Goal: Check status: Check status

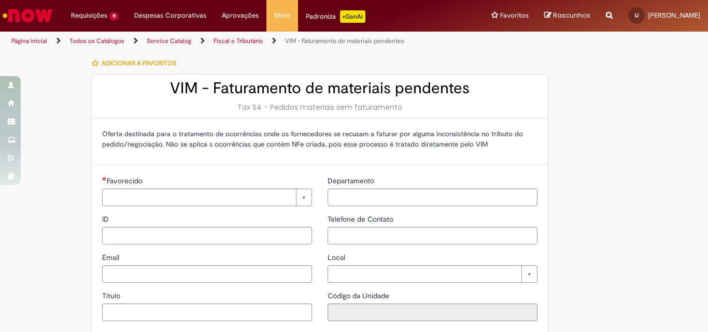
type input "**********"
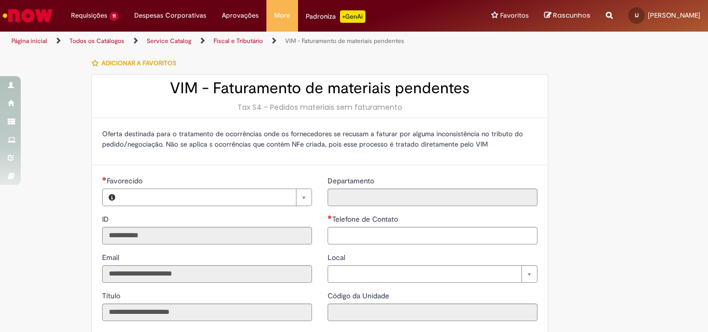
type input "**********"
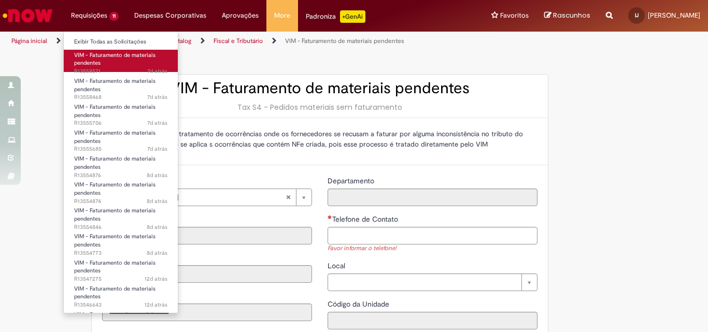
click at [114, 58] on span "VIM - Faturamento de materiais pendentes" at bounding box center [114, 59] width 81 height 16
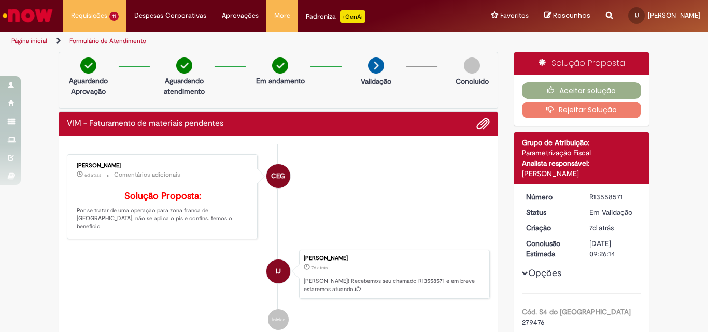
click at [446, 191] on li "CEG [PERSON_NAME] 6d atrás 6 dias atrás Comentários adicionais Solução Proposta…" at bounding box center [278, 197] width 423 height 85
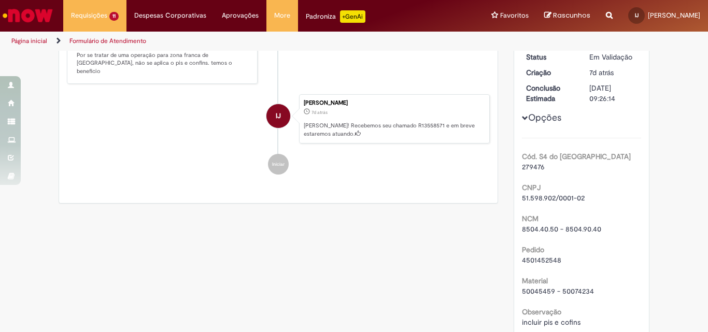
scroll to position [207, 0]
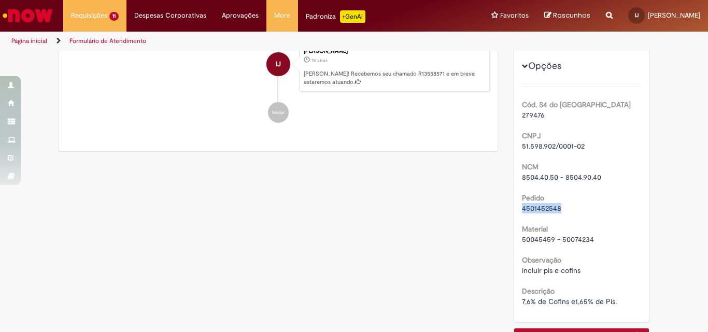
drag, startPoint x: 563, startPoint y: 207, endPoint x: 519, endPoint y: 208, distance: 44.1
click at [522, 208] on div "4501452548" at bounding box center [582, 208] width 120 height 10
copy span "4501452548"
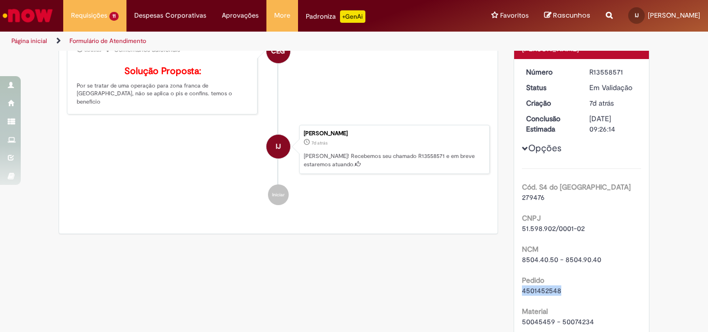
scroll to position [104, 0]
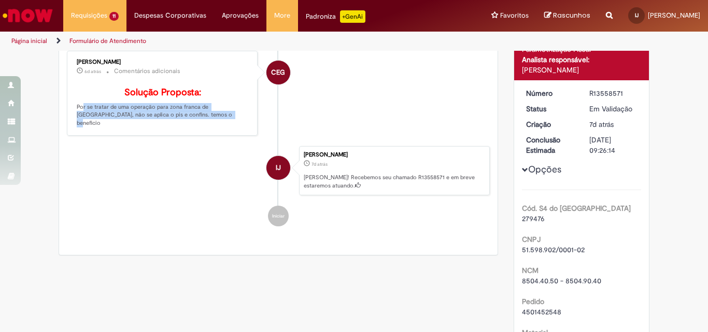
drag, startPoint x: 186, startPoint y: 135, endPoint x: 69, endPoint y: 123, distance: 117.2
click at [70, 123] on div "[PERSON_NAME] 6d atrás 6 dias atrás Comentários adicionais Solução Proposta: Po…" at bounding box center [162, 93] width 185 height 79
copy p "Por se tratar de uma operação para zona franca de [GEOGRAPHIC_DATA], não se apl…"
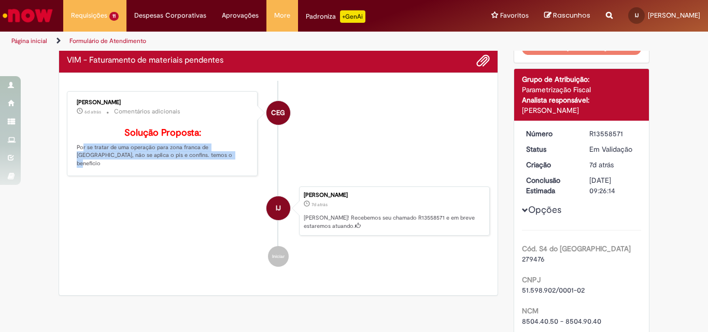
scroll to position [0, 0]
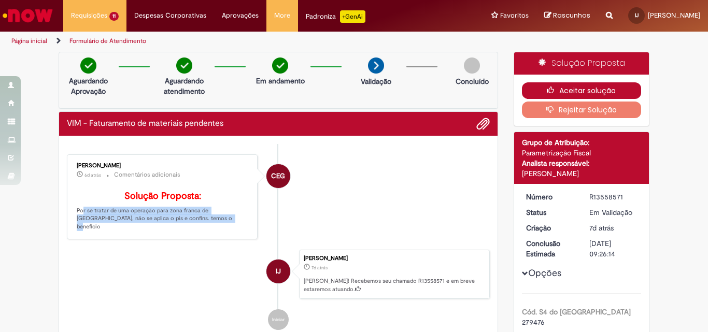
click at [565, 91] on button "Aceitar solução" at bounding box center [582, 90] width 120 height 17
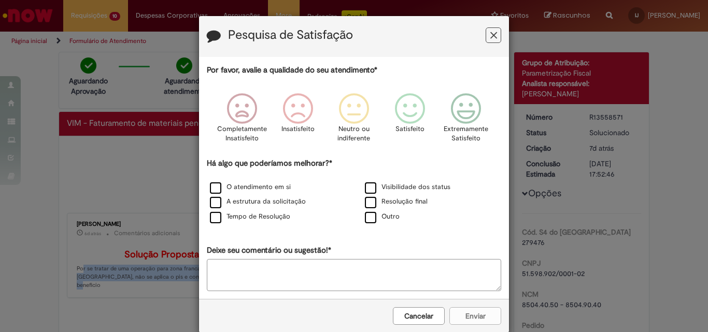
click at [495, 36] on button "Feedback" at bounding box center [494, 35] width 16 height 16
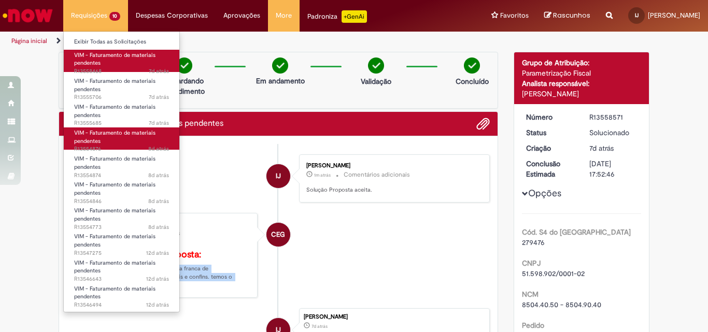
drag, startPoint x: 104, startPoint y: 58, endPoint x: 151, endPoint y: 139, distance: 94.5
click at [104, 58] on span "VIM - Faturamento de materiais pendentes" at bounding box center [114, 59] width 81 height 16
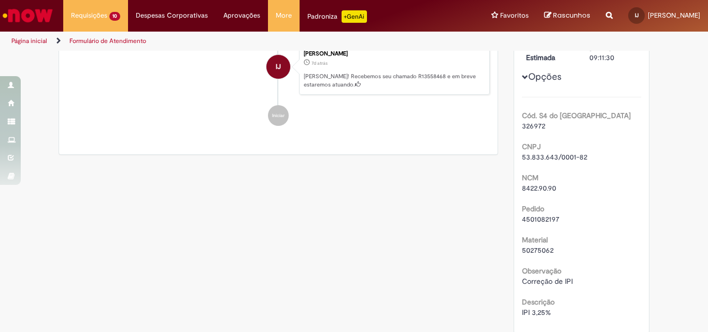
scroll to position [207, 0]
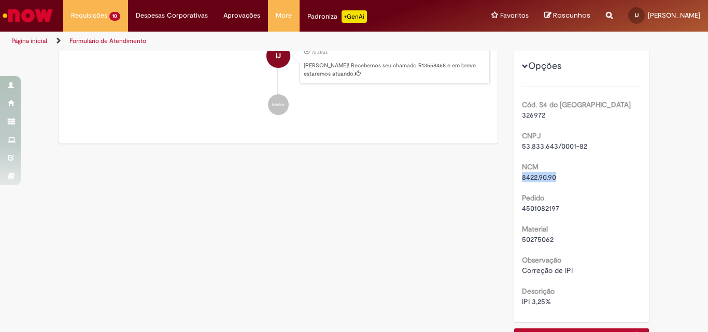
drag, startPoint x: 560, startPoint y: 176, endPoint x: 534, endPoint y: 182, distance: 26.0
click at [522, 181] on div "8422.90.90" at bounding box center [582, 177] width 120 height 10
drag, startPoint x: 561, startPoint y: 207, endPoint x: 514, endPoint y: 209, distance: 47.2
click at [514, 209] on div "Número R13558468 Status Em [GEOGRAPHIC_DATA] Criação 7d atrás 7 dias atrás Conc…" at bounding box center [581, 150] width 135 height 346
copy span "4501082197"
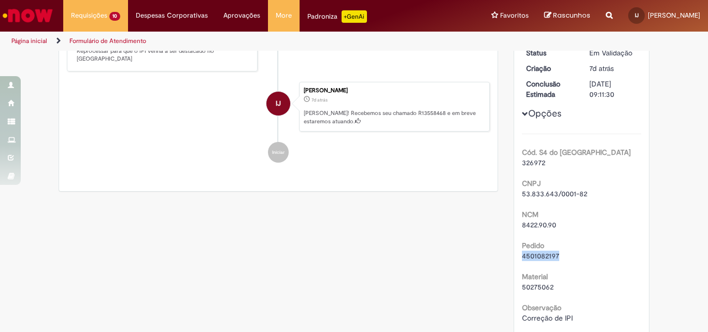
scroll to position [0, 0]
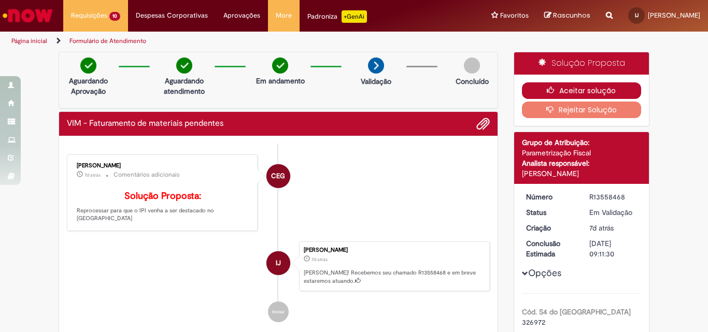
click at [579, 92] on button "Aceitar solução" at bounding box center [582, 90] width 120 height 17
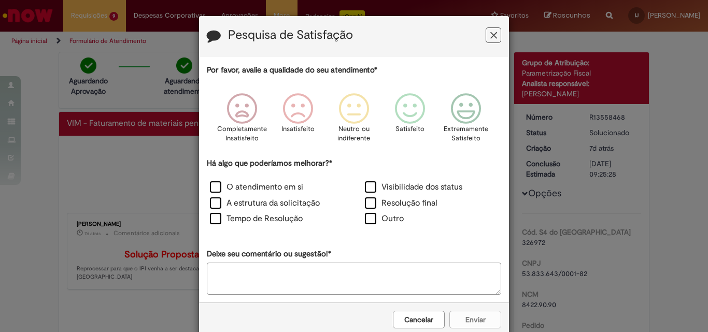
scroll to position [21, 0]
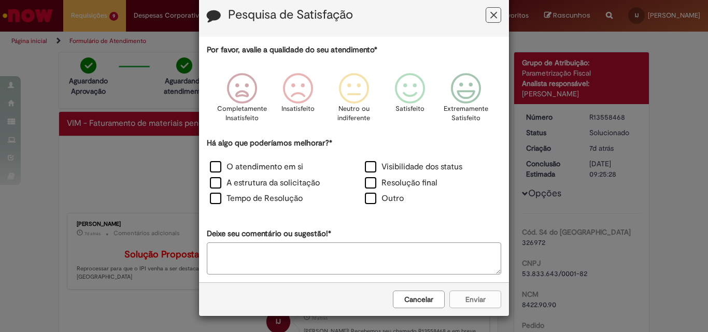
click at [493, 15] on icon "Feedback" at bounding box center [494, 15] width 7 height 11
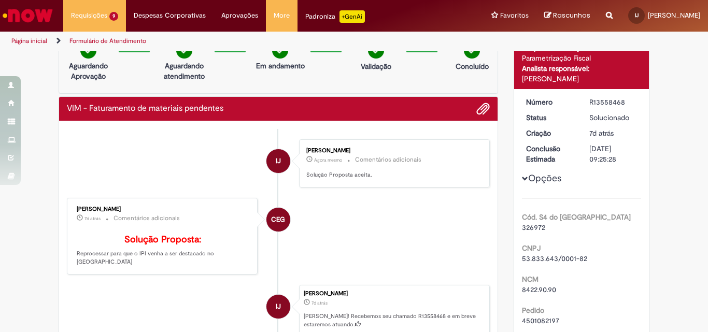
scroll to position [0, 0]
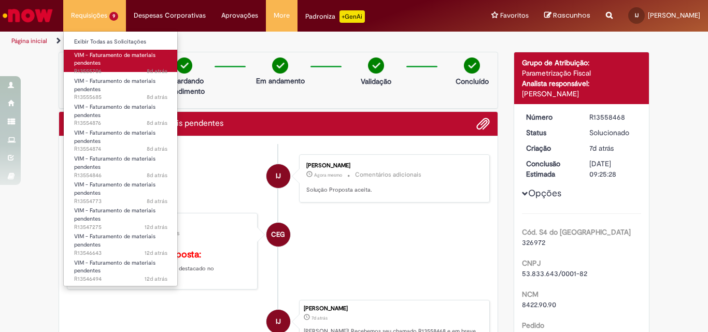
click at [113, 61] on link "VIM - Faturamento de materiais pendentes 8d atrás 8 dias atrás R13555706" at bounding box center [121, 61] width 114 height 22
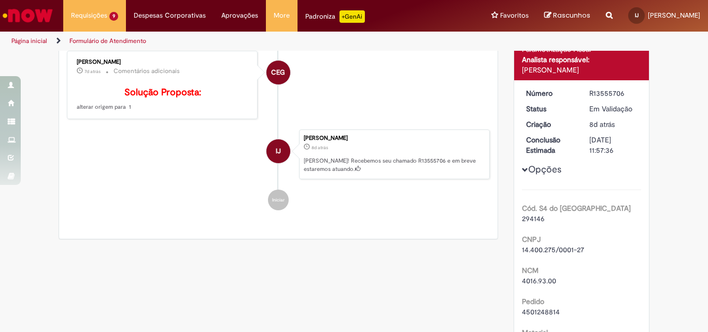
scroll to position [215, 0]
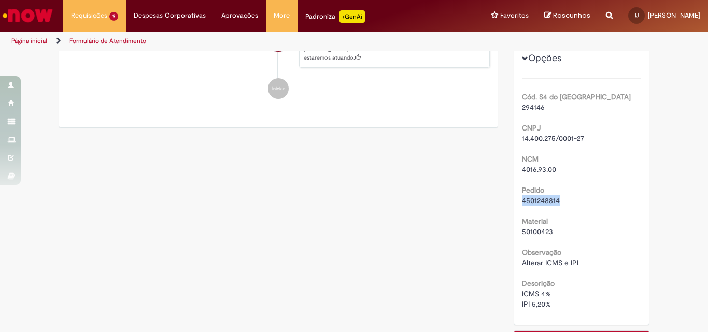
drag, startPoint x: 557, startPoint y: 200, endPoint x: 518, endPoint y: 198, distance: 38.9
click at [522, 198] on div "4501248814" at bounding box center [582, 200] width 120 height 10
copy span "4501248814"
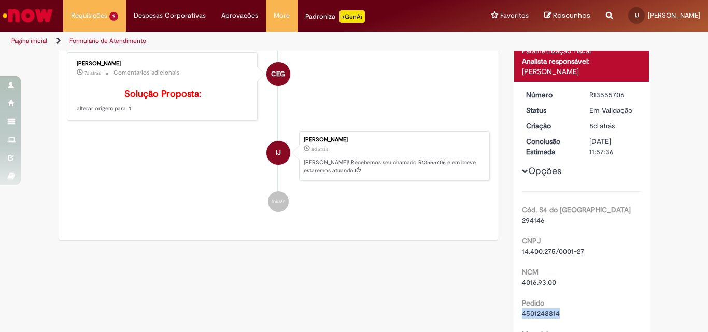
scroll to position [0, 0]
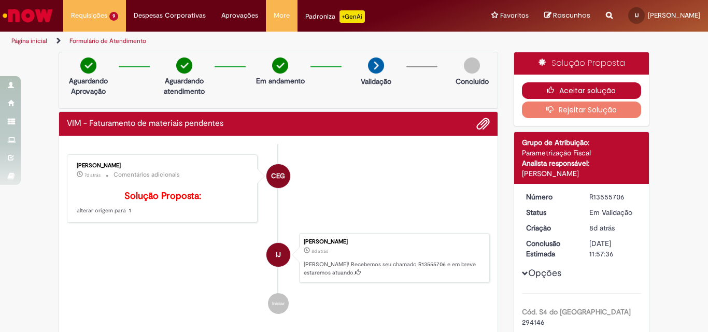
click at [595, 85] on button "Aceitar solução" at bounding box center [582, 90] width 120 height 17
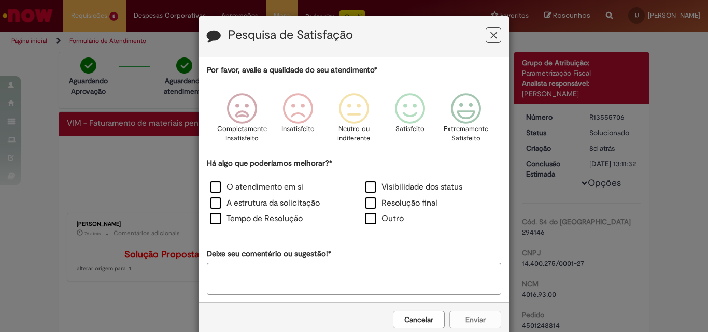
click at [496, 36] on button "Feedback" at bounding box center [494, 35] width 16 height 16
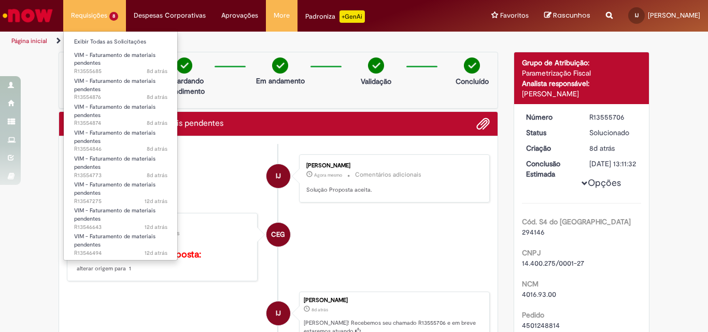
click at [99, 22] on li "Requisições 8 Exibir Todas as Solicitações VIM - Faturamento de materiais pende…" at bounding box center [94, 15] width 63 height 31
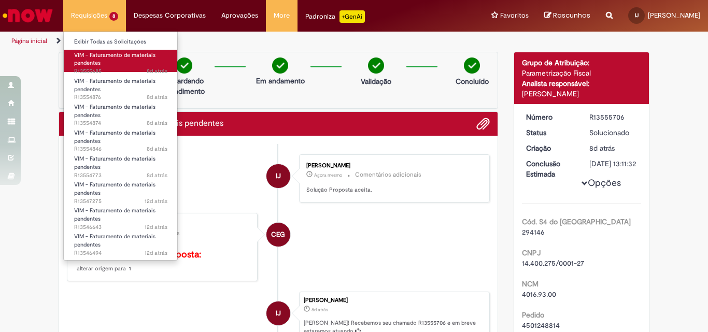
click at [95, 59] on span "VIM - Faturamento de materiais pendentes" at bounding box center [114, 59] width 81 height 16
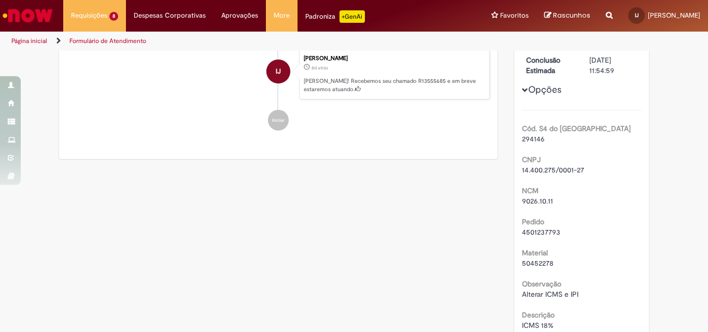
scroll to position [207, 0]
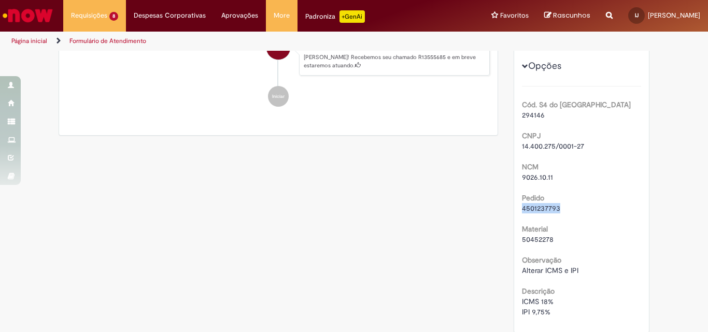
drag, startPoint x: 558, startPoint y: 206, endPoint x: 519, endPoint y: 211, distance: 39.7
click at [522, 211] on div "4501237793" at bounding box center [582, 208] width 120 height 10
copy span "4501237793"
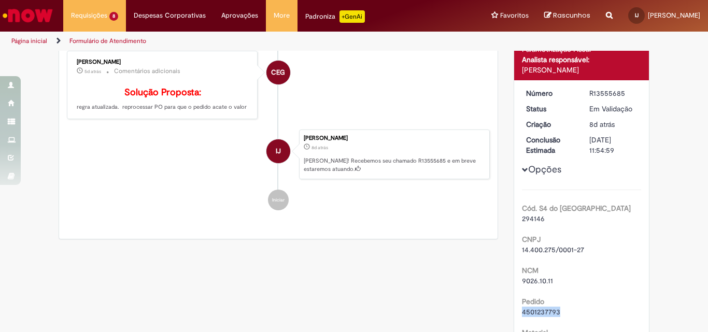
scroll to position [0, 0]
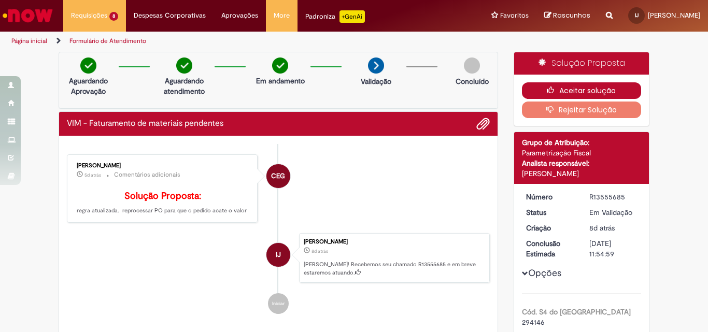
click at [570, 92] on button "Aceitar solução" at bounding box center [582, 90] width 120 height 17
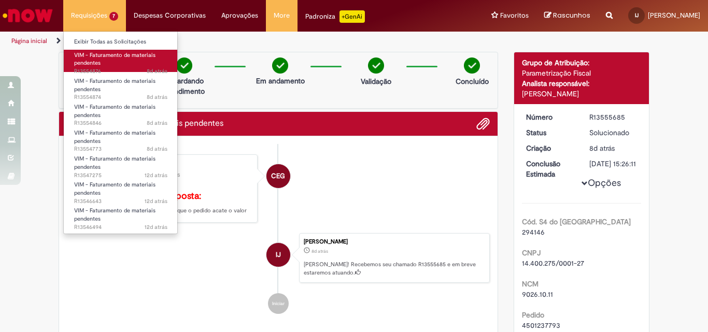
click at [99, 62] on span "VIM - Faturamento de materiais pendentes" at bounding box center [114, 59] width 81 height 16
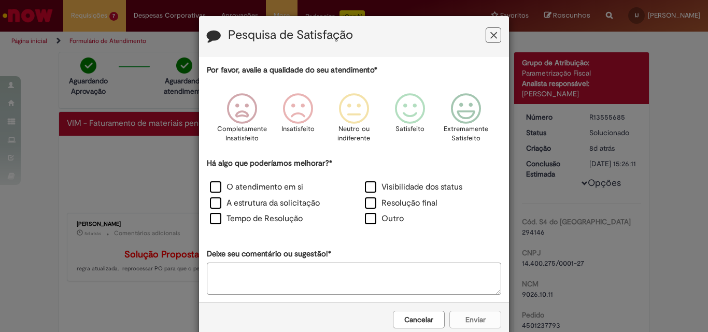
click at [491, 34] on icon "Feedback" at bounding box center [494, 35] width 7 height 11
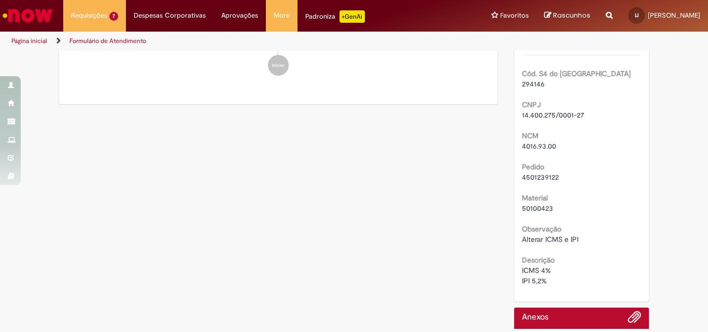
scroll to position [215, 0]
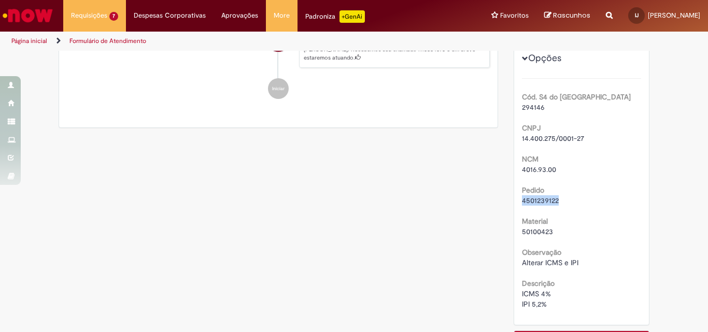
drag, startPoint x: 561, startPoint y: 200, endPoint x: 519, endPoint y: 201, distance: 42.0
click at [522, 201] on div "4501239122" at bounding box center [582, 200] width 120 height 10
copy span "4501239122"
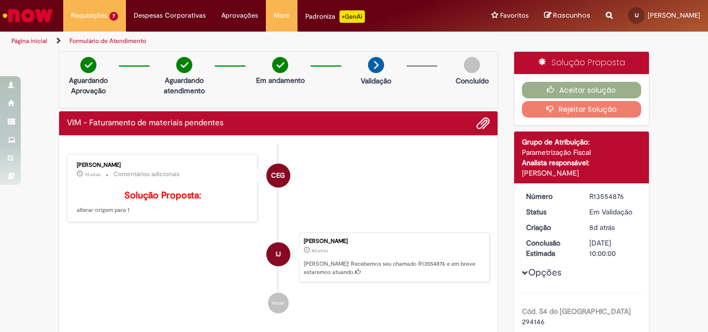
scroll to position [0, 0]
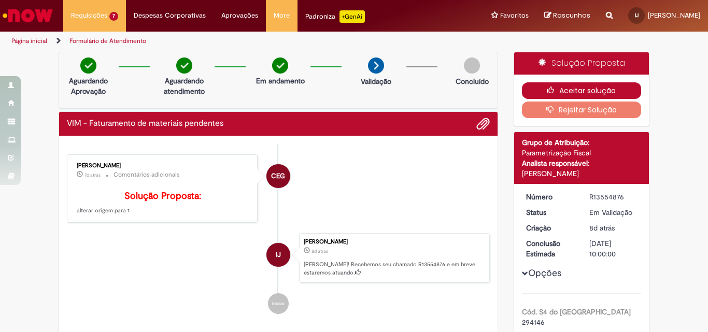
click at [572, 91] on button "Aceitar solução" at bounding box center [582, 90] width 120 height 17
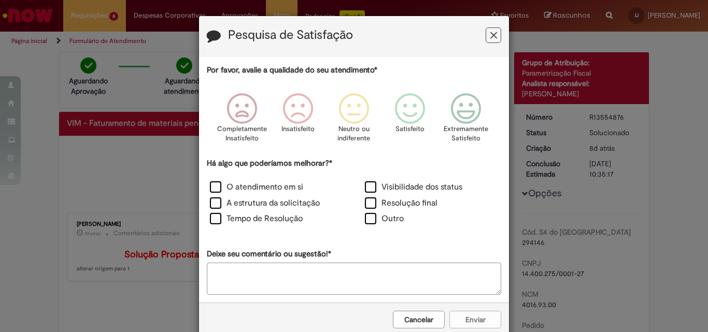
click at [492, 31] on icon "Feedback" at bounding box center [494, 35] width 7 height 11
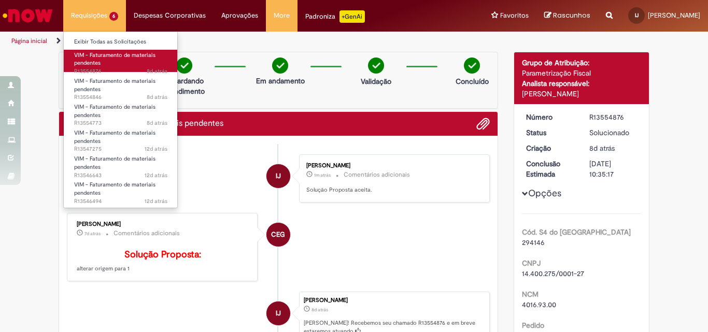
click at [104, 55] on span "VIM - Faturamento de materiais pendentes" at bounding box center [114, 59] width 81 height 16
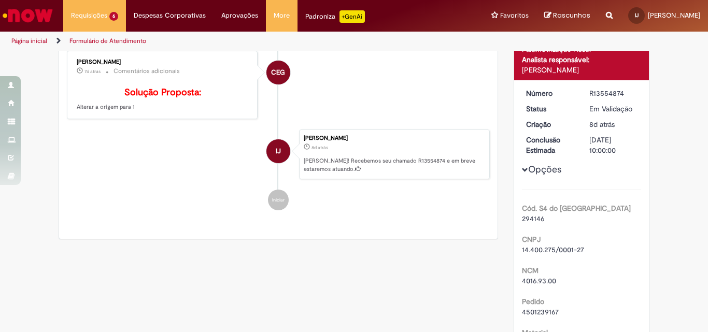
scroll to position [156, 0]
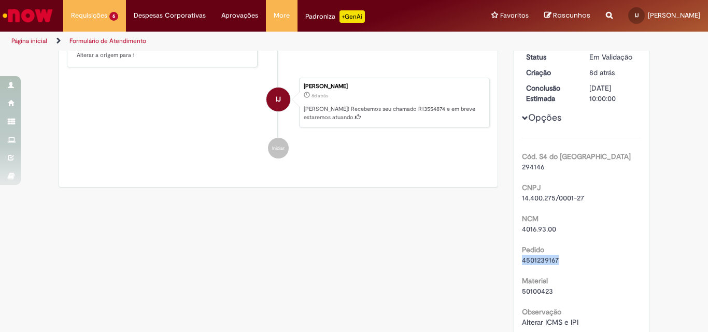
drag, startPoint x: 561, startPoint y: 258, endPoint x: 518, endPoint y: 261, distance: 43.2
click at [518, 261] on div "Número R13554874 Status Em [GEOGRAPHIC_DATA] Criação 8d atrás 8 dias atrás Conc…" at bounding box center [581, 207] width 135 height 356
copy span "4501239167"
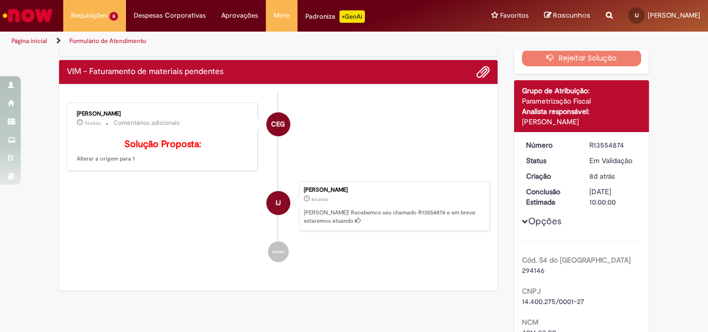
scroll to position [0, 0]
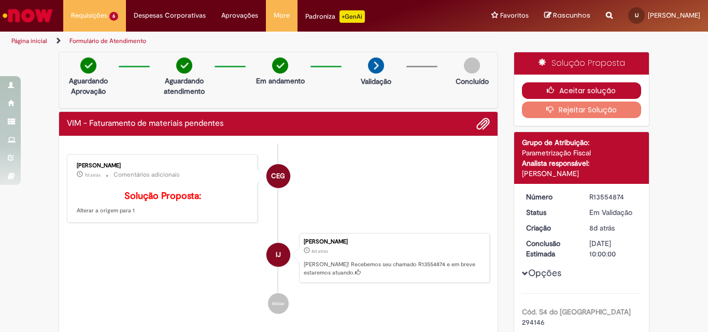
click at [562, 92] on button "Aceitar solução" at bounding box center [582, 90] width 120 height 17
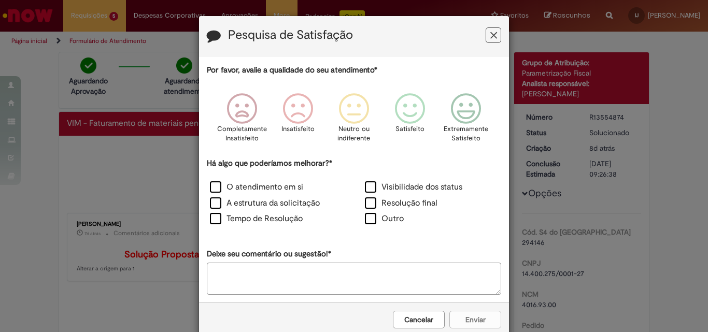
click at [492, 32] on icon "Feedback" at bounding box center [494, 35] width 7 height 11
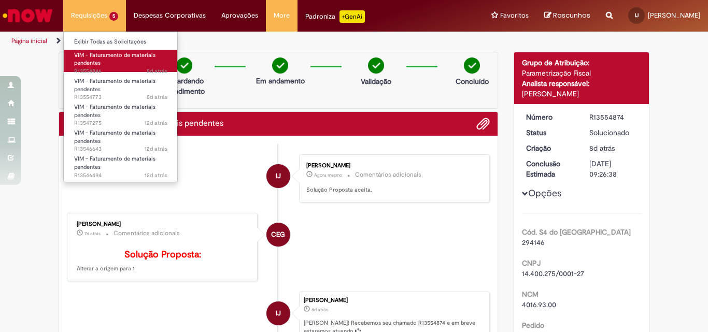
click at [105, 65] on link "VIM - Faturamento de materiais pendentes 8d atrás 8 dias atrás R13554846" at bounding box center [121, 61] width 114 height 22
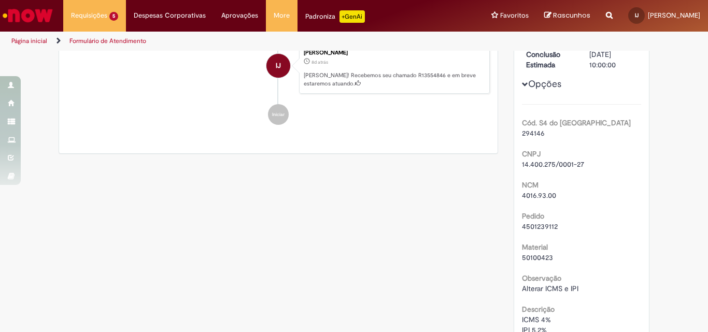
scroll to position [207, 0]
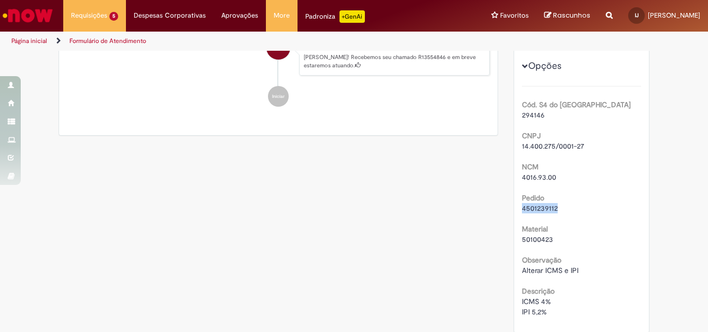
drag, startPoint x: 554, startPoint y: 210, endPoint x: 516, endPoint y: 208, distance: 37.9
click at [516, 208] on div "Número R13554846 Status Em [GEOGRAPHIC_DATA] Criação 8d atrás 8 dias atrás Conc…" at bounding box center [581, 155] width 135 height 356
copy span "4501239112"
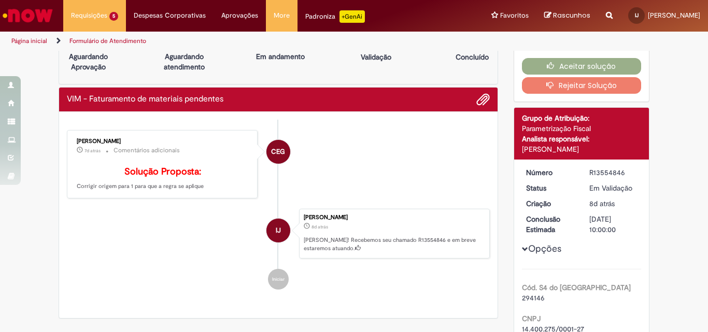
scroll to position [0, 0]
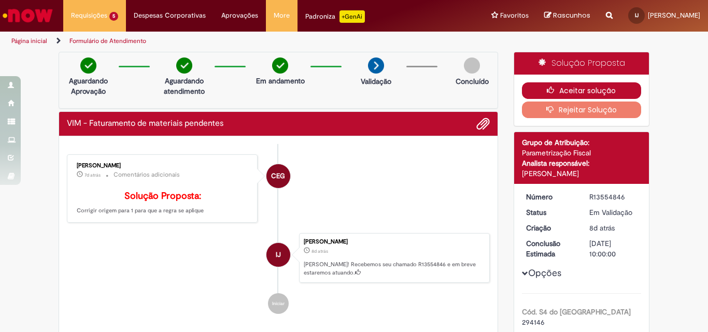
click at [586, 88] on button "Aceitar solução" at bounding box center [582, 90] width 120 height 17
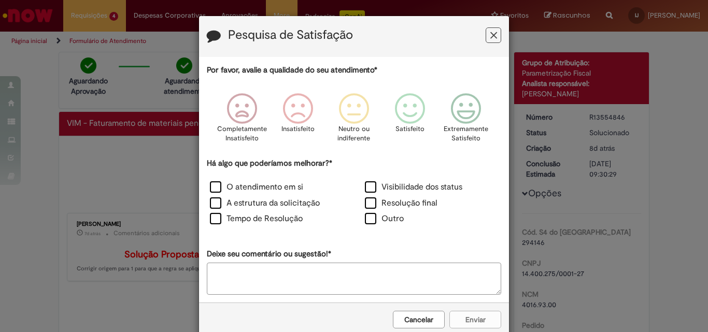
click at [491, 34] on icon "Feedback" at bounding box center [494, 35] width 7 height 11
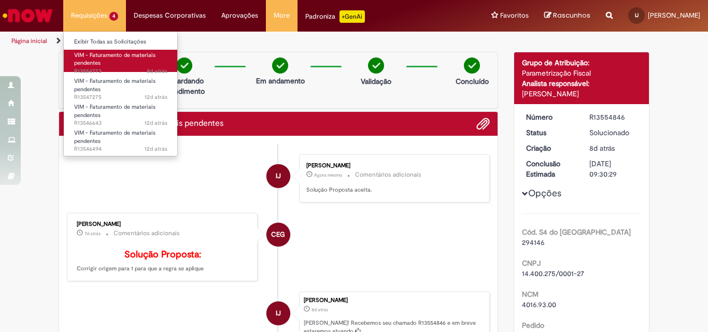
drag, startPoint x: 101, startPoint y: 59, endPoint x: 122, endPoint y: 63, distance: 21.7
click at [101, 58] on span "VIM - Faturamento de materiais pendentes" at bounding box center [114, 59] width 81 height 16
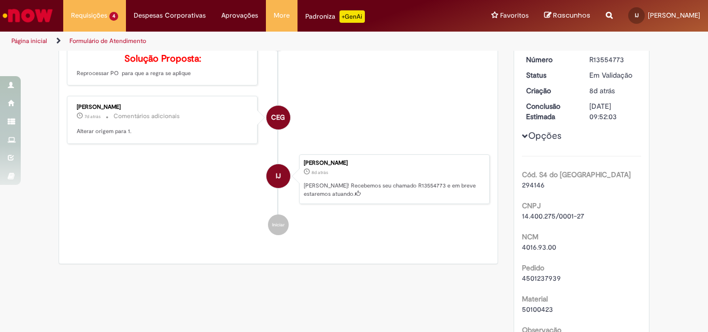
scroll to position [156, 0]
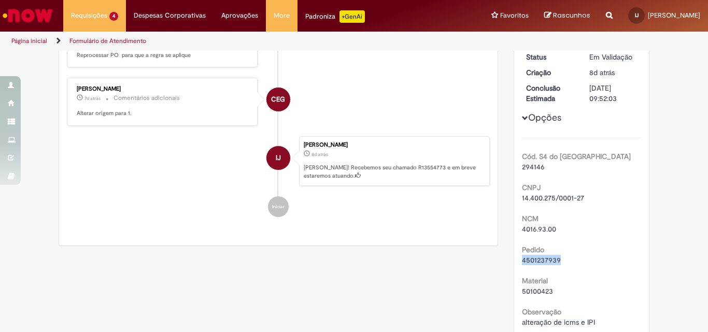
drag, startPoint x: 557, startPoint y: 258, endPoint x: 518, endPoint y: 261, distance: 40.0
click at [518, 261] on div "Número R13554773 Status Em [GEOGRAPHIC_DATA] Criação 8d atrás 8 dias atrás Conc…" at bounding box center [581, 207] width 135 height 356
copy span "4501237939"
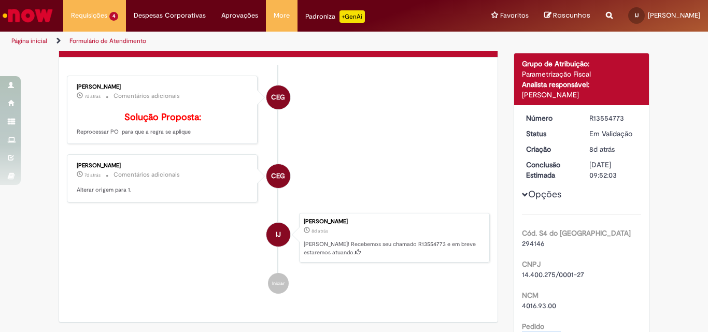
scroll to position [0, 0]
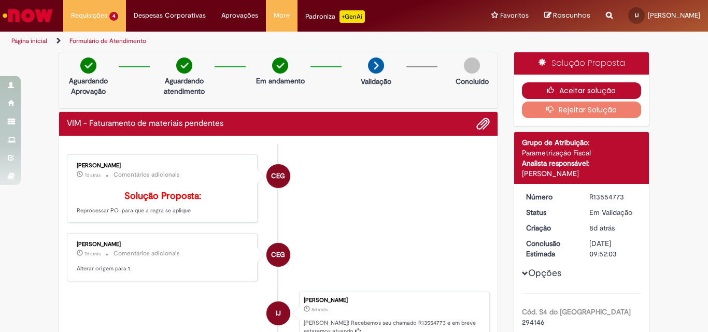
click at [559, 90] on button "Aceitar solução" at bounding box center [582, 90] width 120 height 17
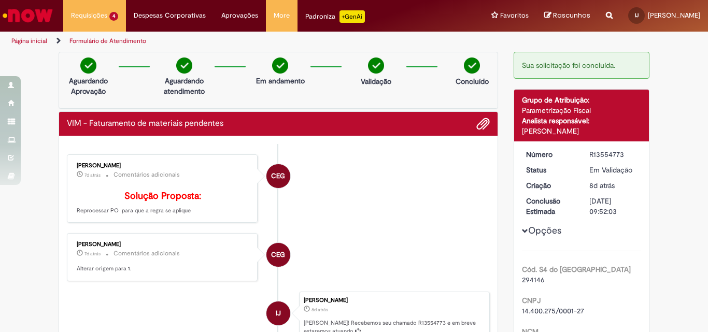
click at [399, 282] on li "CEG [PERSON_NAME] 7d atrás 7 dias atrás Comentários adicionais Alterar origem p…" at bounding box center [278, 257] width 423 height 48
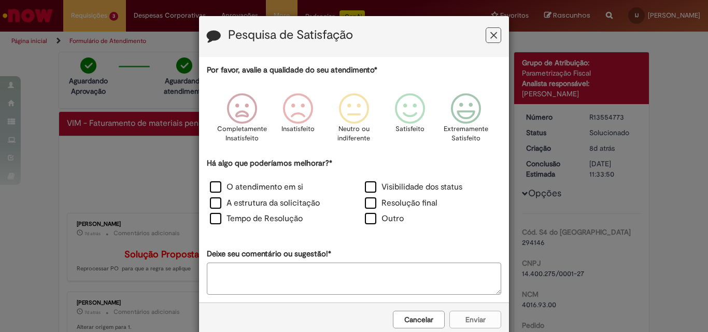
click at [496, 36] on button "Feedback" at bounding box center [494, 35] width 16 height 16
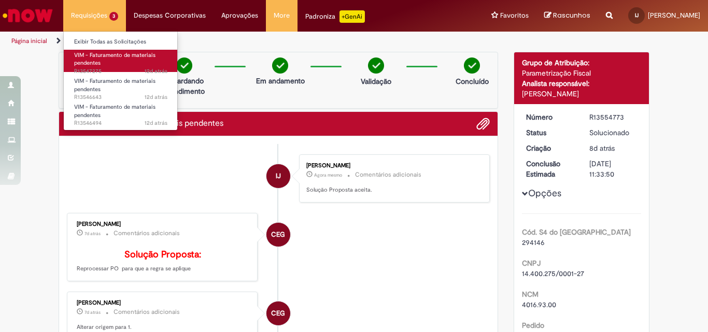
click at [106, 64] on link "VIM - Faturamento de materiais pendentes 12d atrás 12 dias atrás R13547275" at bounding box center [121, 61] width 114 height 22
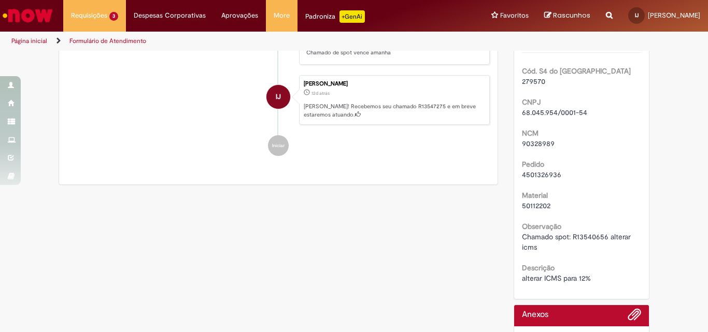
scroll to position [259, 0]
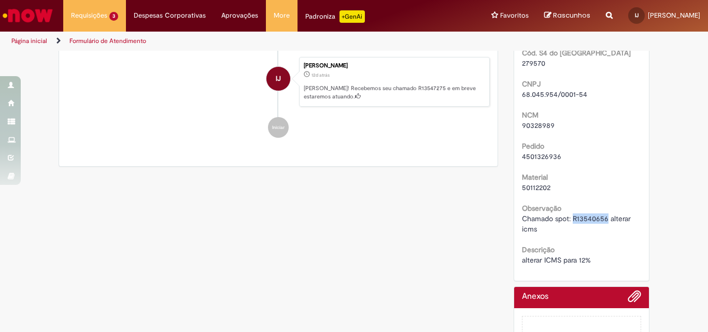
drag, startPoint x: 605, startPoint y: 217, endPoint x: 569, endPoint y: 218, distance: 35.8
click at [569, 218] on span "Chamado spot: R13540656 alterar icms" at bounding box center [577, 224] width 111 height 20
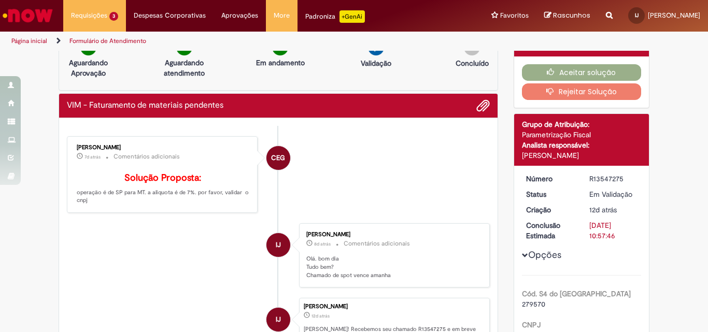
scroll to position [0, 0]
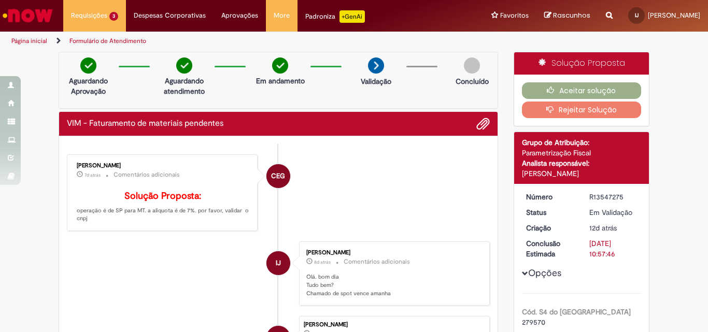
drag, startPoint x: 93, startPoint y: 236, endPoint x: 63, endPoint y: 227, distance: 31.3
click at [67, 227] on div "[PERSON_NAME] 7d atrás 7 dias atrás Comentários adicionais Solução Proposta: op…" at bounding box center [162, 193] width 191 height 77
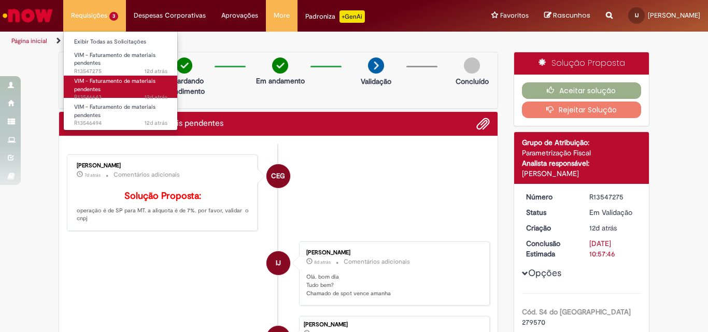
click at [100, 87] on span "VIM - Faturamento de materiais pendentes" at bounding box center [114, 85] width 81 height 16
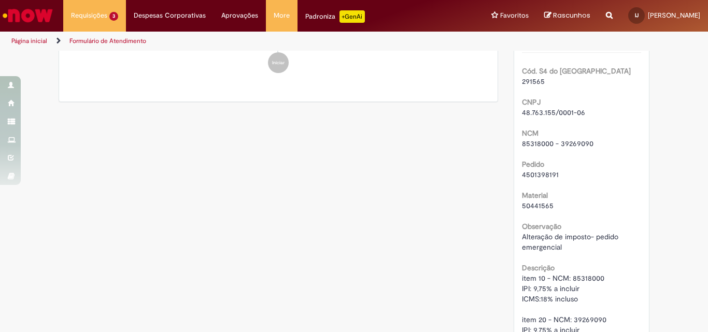
scroll to position [259, 0]
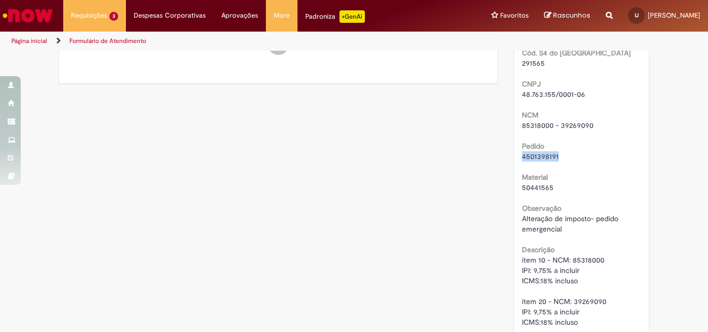
drag, startPoint x: 556, startPoint y: 156, endPoint x: 519, endPoint y: 156, distance: 37.9
click at [522, 156] on div "4501398191" at bounding box center [582, 156] width 120 height 10
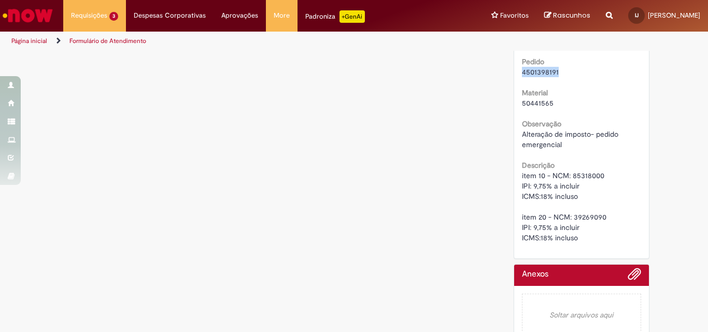
scroll to position [361, 0]
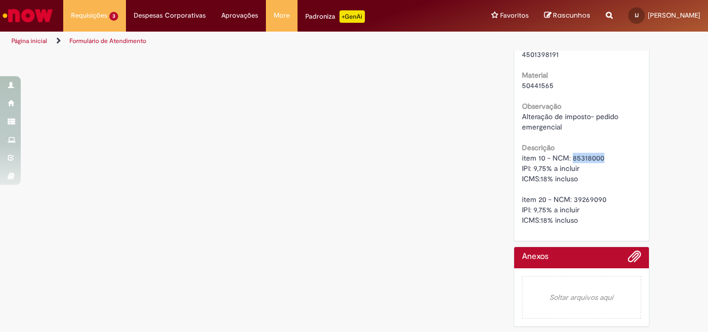
drag, startPoint x: 603, startPoint y: 156, endPoint x: 569, endPoint y: 160, distance: 34.0
click at [569, 160] on div "item 10 - NCM: 85318000 IPI: 9,75% a incluir ICMS:18% incluso item 20 - NCM: 39…" at bounding box center [582, 189] width 120 height 73
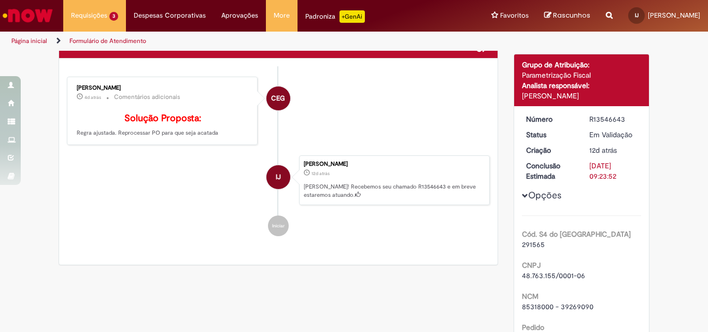
scroll to position [0, 0]
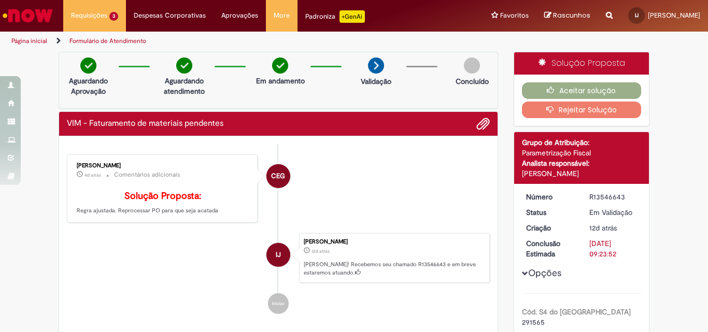
click at [549, 105] on button "Rejeitar Solução" at bounding box center [582, 110] width 120 height 17
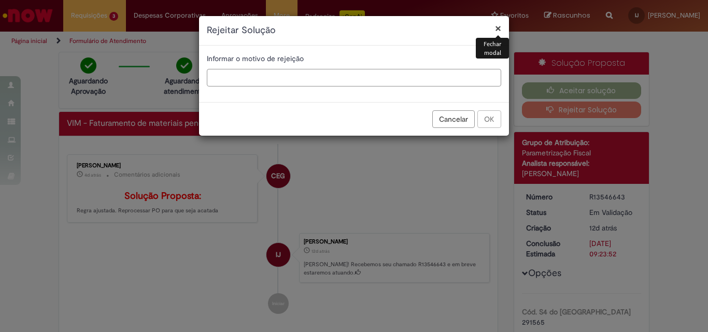
click at [236, 77] on input "text" at bounding box center [354, 78] width 295 height 18
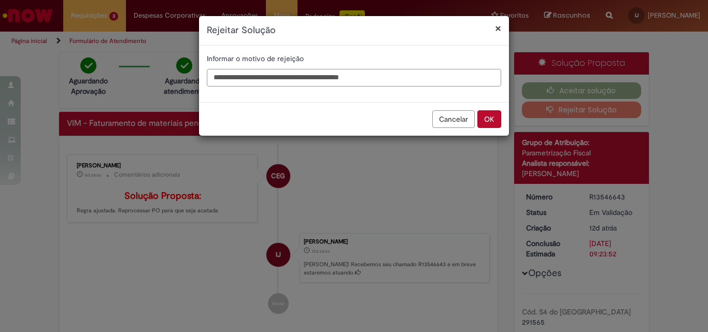
type input "**********"
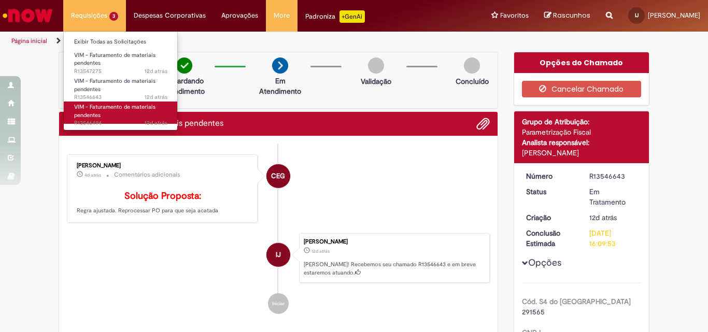
click at [114, 114] on link "VIM - Faturamento de materiais pendentes 12d atrás 12 dias atrás R13546494" at bounding box center [121, 113] width 114 height 22
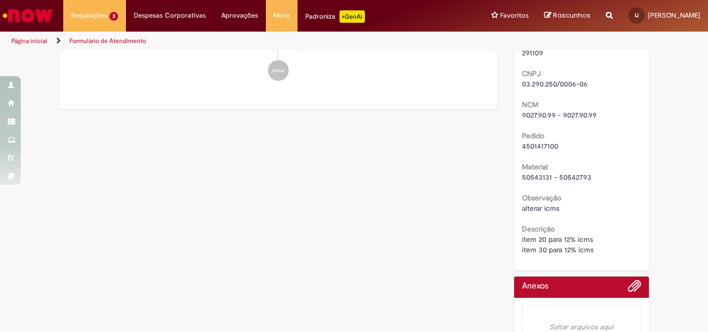
scroll to position [207, 0]
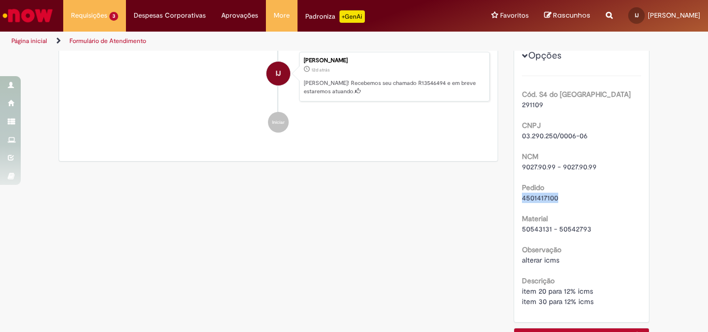
drag, startPoint x: 556, startPoint y: 199, endPoint x: 518, endPoint y: 200, distance: 37.9
click at [522, 200] on div "4501417100" at bounding box center [582, 198] width 120 height 10
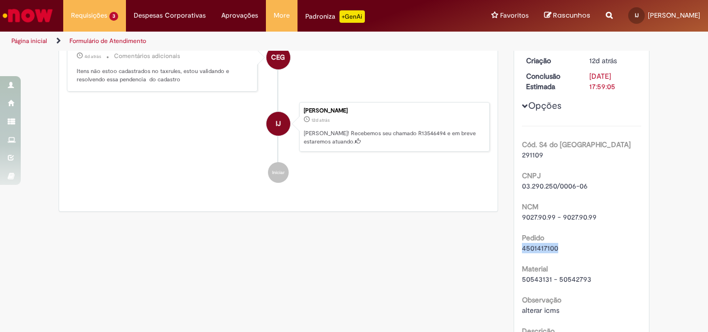
scroll to position [0, 0]
